Goal: Task Accomplishment & Management: Use online tool/utility

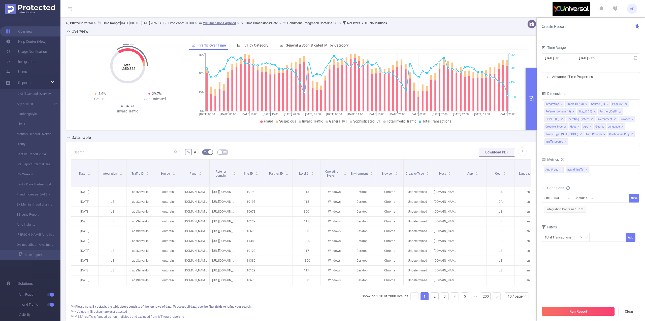
click at [562, 320] on div "Run Report Clear" at bounding box center [590, 311] width 108 height 19
click at [552, 310] on button "Run Report" at bounding box center [577, 311] width 73 height 9
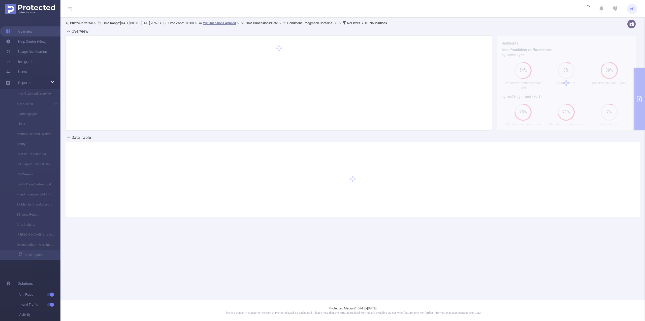
click at [552, 310] on footer "Protected Media © 2015-2025 This is a stable, in production version of Protecte…" at bounding box center [352, 310] width 584 height 21
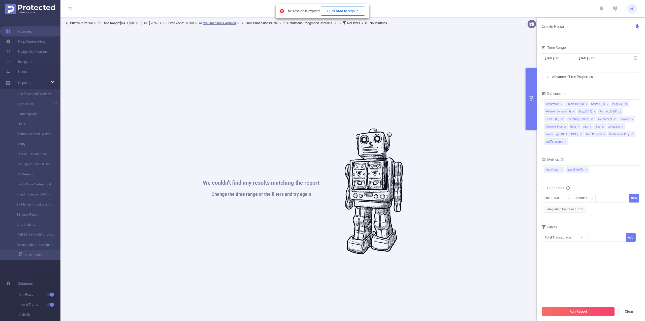
click at [352, 9] on button "Click here to sign in" at bounding box center [343, 11] width 44 height 9
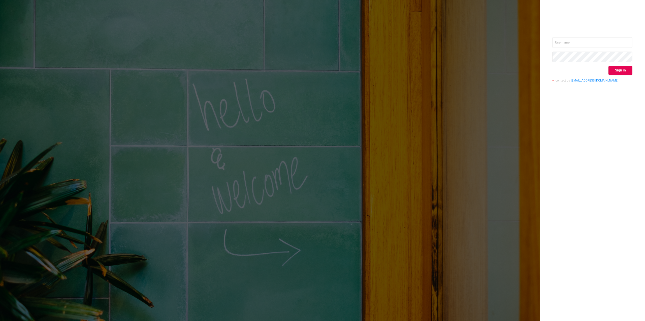
click at [593, 47] on div "Sign in contact us [EMAIL_ADDRESS][DOMAIN_NAME]" at bounding box center [592, 61] width 80 height 49
click at [592, 44] on input "text" at bounding box center [592, 42] width 80 height 11
click at [627, 39] on input "text" at bounding box center [592, 42] width 80 height 11
click at [571, 37] on input "text" at bounding box center [592, 42] width 80 height 11
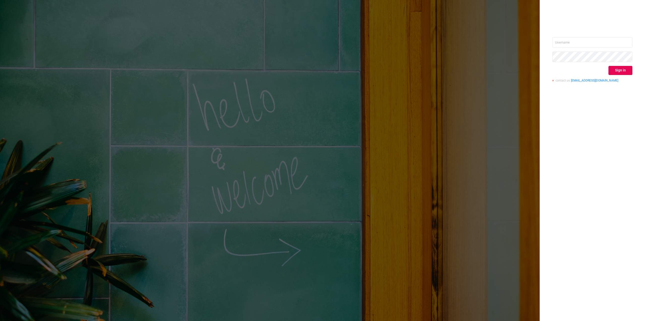
type input "[PERSON_NAME][EMAIL_ADDRESS][DOMAIN_NAME]"
click at [620, 73] on button "Sign in" at bounding box center [620, 70] width 24 height 9
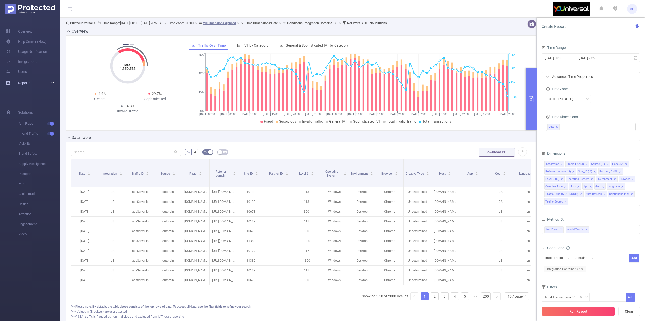
click at [35, 79] on div "Reports" at bounding box center [30, 83] width 60 height 10
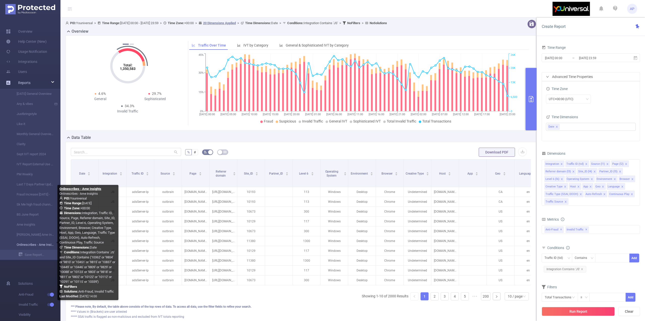
click at [29, 247] on link "Onlinescribes - Ame Insights" at bounding box center [32, 245] width 44 height 10
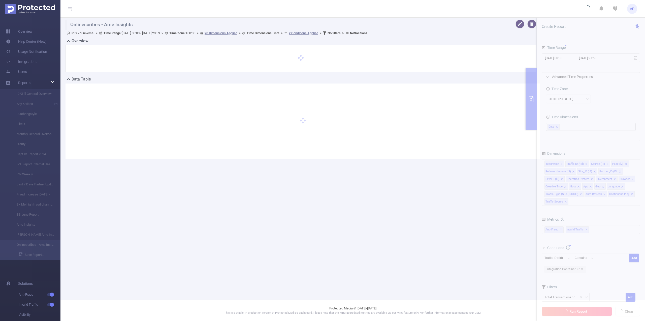
type input "[DATE] 00:00"
type input "[DATE] 23:59"
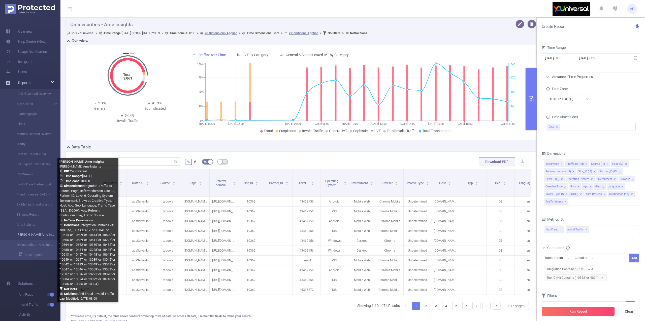
click at [34, 237] on link "[PERSON_NAME] Ame Insights" at bounding box center [32, 235] width 44 height 10
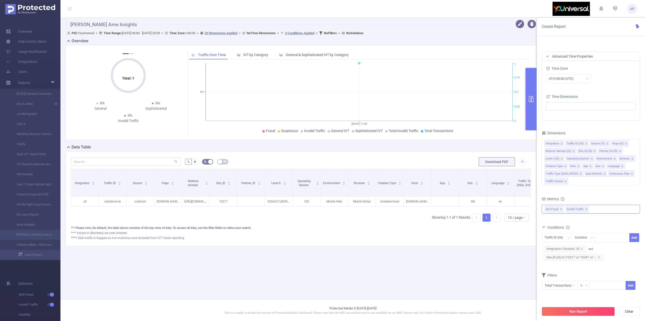
click at [608, 214] on div "Anti-Fraud ✕ Invalid Traffic ✕" at bounding box center [590, 209] width 98 height 9
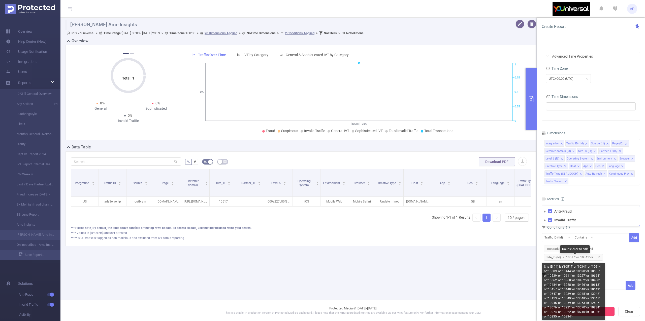
click at [580, 258] on span "Site_ID (l4) Is ('10517' or '10341' or '..." at bounding box center [572, 257] width 59 height 7
click at [600, 257] on icon "icon: close" at bounding box center [598, 257] width 3 height 3
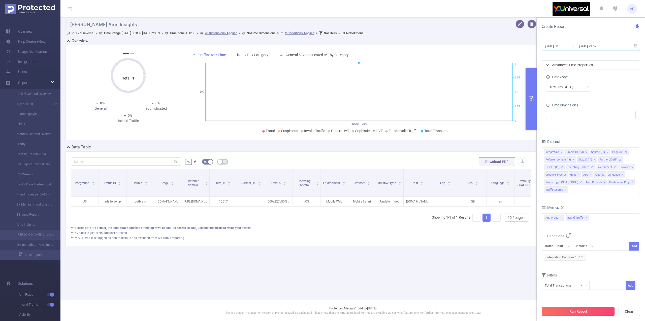
click at [629, 47] on span "[DATE] 00:00 _ [DATE] 23:59" at bounding box center [590, 46] width 98 height 9
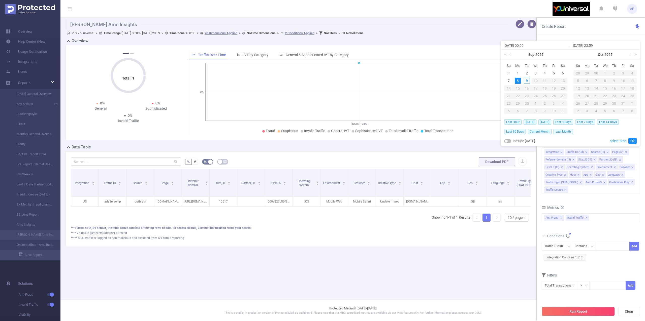
click at [518, 80] on div "8" at bounding box center [517, 81] width 6 height 6
click at [542, 122] on span "[DATE]" at bounding box center [544, 122] width 13 height 6
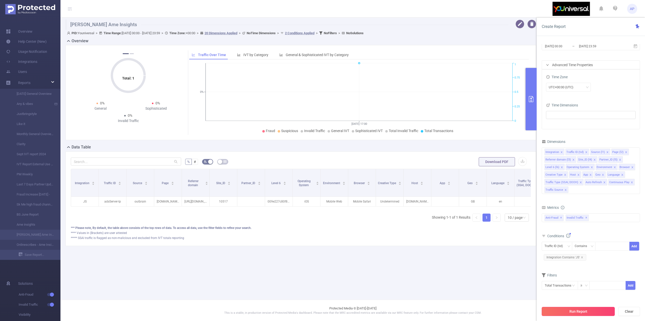
click at [555, 312] on button "Run Report" at bounding box center [577, 311] width 73 height 9
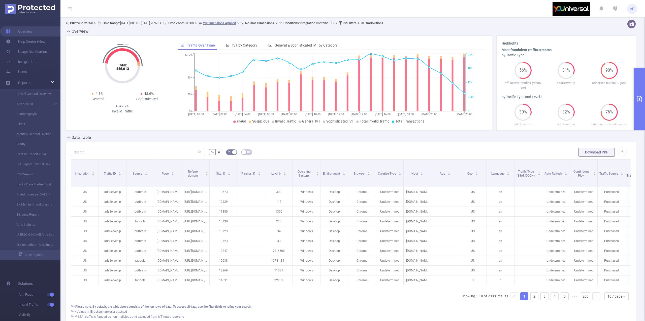
click at [636, 80] on button "primary" at bounding box center [639, 99] width 11 height 62
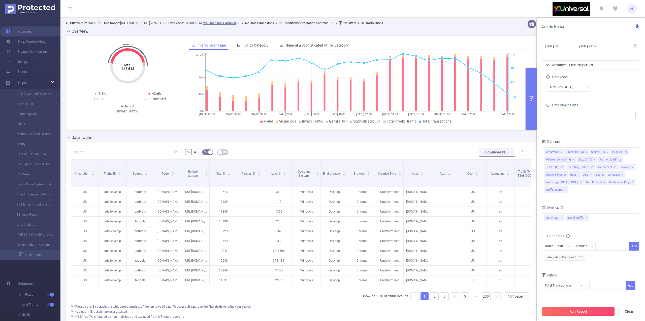
click at [454, 154] on form "% # Download PDF" at bounding box center [301, 152] width 460 height 10
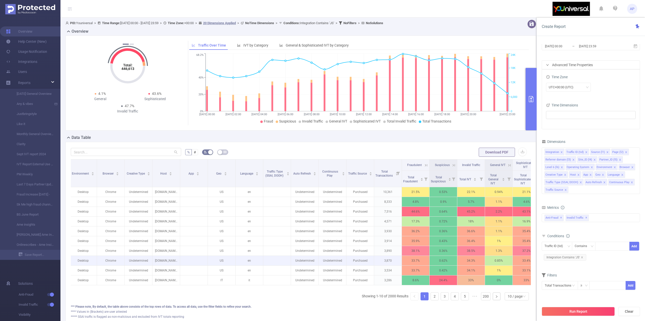
scroll to position [0, 246]
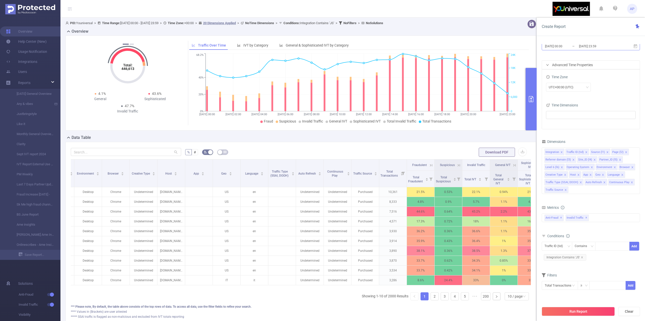
click at [575, 47] on input "[DATE] 00:00" at bounding box center [564, 46] width 41 height 7
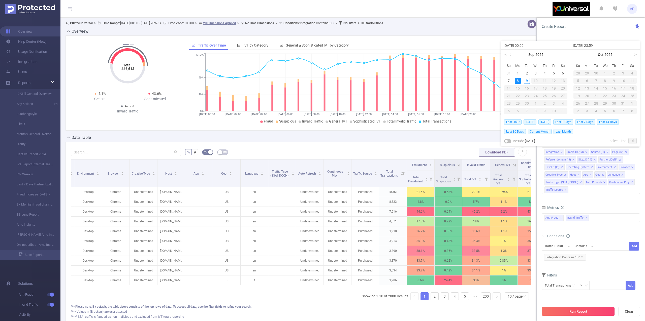
click at [518, 81] on div "8" at bounding box center [517, 81] width 6 height 6
click at [628, 139] on link "Ok" at bounding box center [632, 141] width 8 height 6
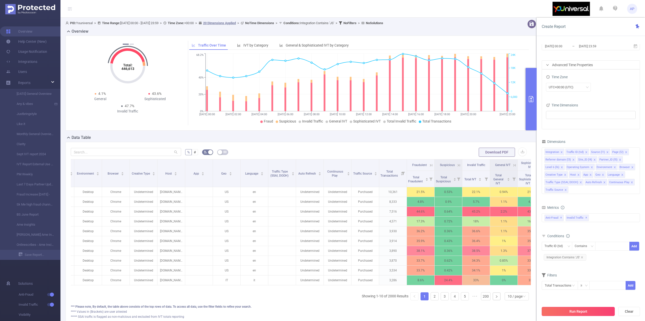
click at [550, 308] on button "Run Report" at bounding box center [577, 311] width 73 height 9
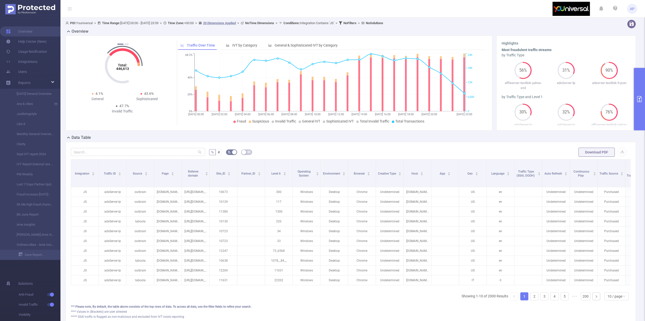
click at [644, 85] on button "primary" at bounding box center [639, 99] width 11 height 62
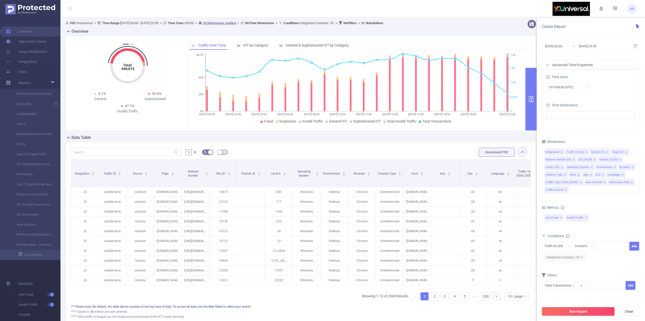
click at [518, 150] on button "button" at bounding box center [522, 152] width 9 height 9
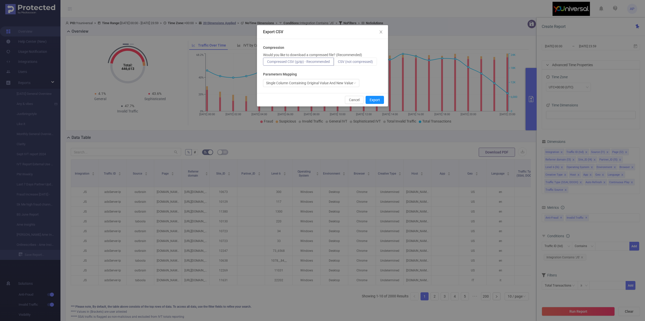
click at [362, 58] on label "CSV (not compressed)" at bounding box center [355, 62] width 43 height 8
click at [338, 63] on input "CSV (not compressed)" at bounding box center [338, 63] width 0 height 0
click at [373, 98] on button "Export" at bounding box center [374, 100] width 18 height 8
